Goal: Information Seeking & Learning: Understand process/instructions

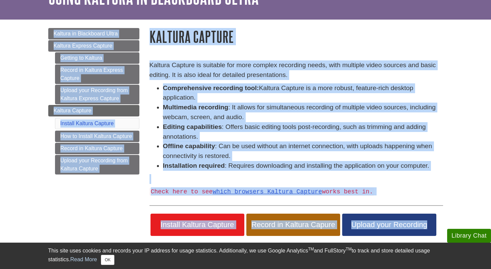
drag, startPoint x: 496, startPoint y: 34, endPoint x: 491, endPoint y: 62, distance: 28.0
click at [491, 62] on html "Library Chat This site uses cookies and records your IP address for usage stati…" at bounding box center [245, 168] width 491 height 427
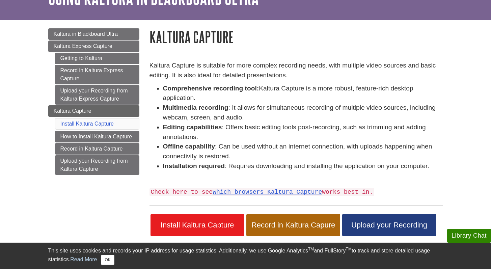
click at [478, 65] on body "Library Chat This site uses cookies and records your IP address for usage stati…" at bounding box center [245, 168] width 491 height 427
click at [301, 225] on span "Record in Kaltura Capure" at bounding box center [293, 225] width 84 height 9
click at [206, 221] on span "Install Kaltura Capture" at bounding box center [198, 225] width 84 height 9
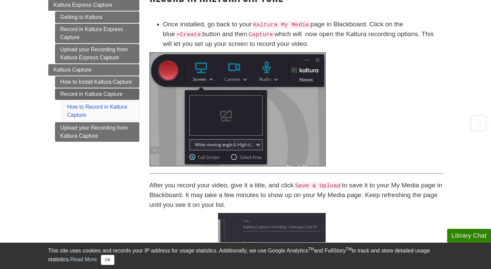
scroll to position [87, 0]
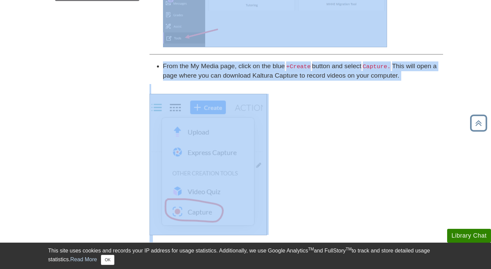
drag, startPoint x: 496, startPoint y: 42, endPoint x: 486, endPoint y: 121, distance: 79.2
click at [486, 121] on html "Library Chat This site uses cookies and records your IP address for usage stati…" at bounding box center [245, 176] width 491 height 807
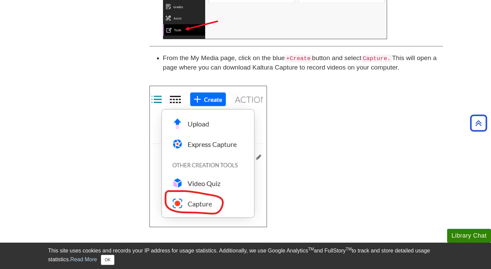
click at [447, 115] on div "Click on Tools from the left side navigation in Blackboard Click on Kaltura My …" at bounding box center [296, 152] width 304 height 577
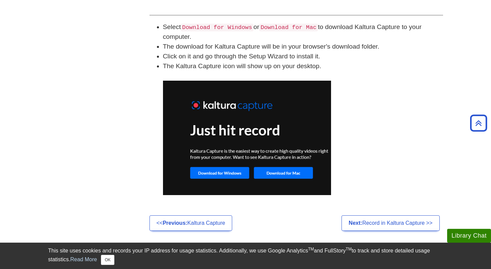
scroll to position [464, 0]
